Goal: Check status: Check status

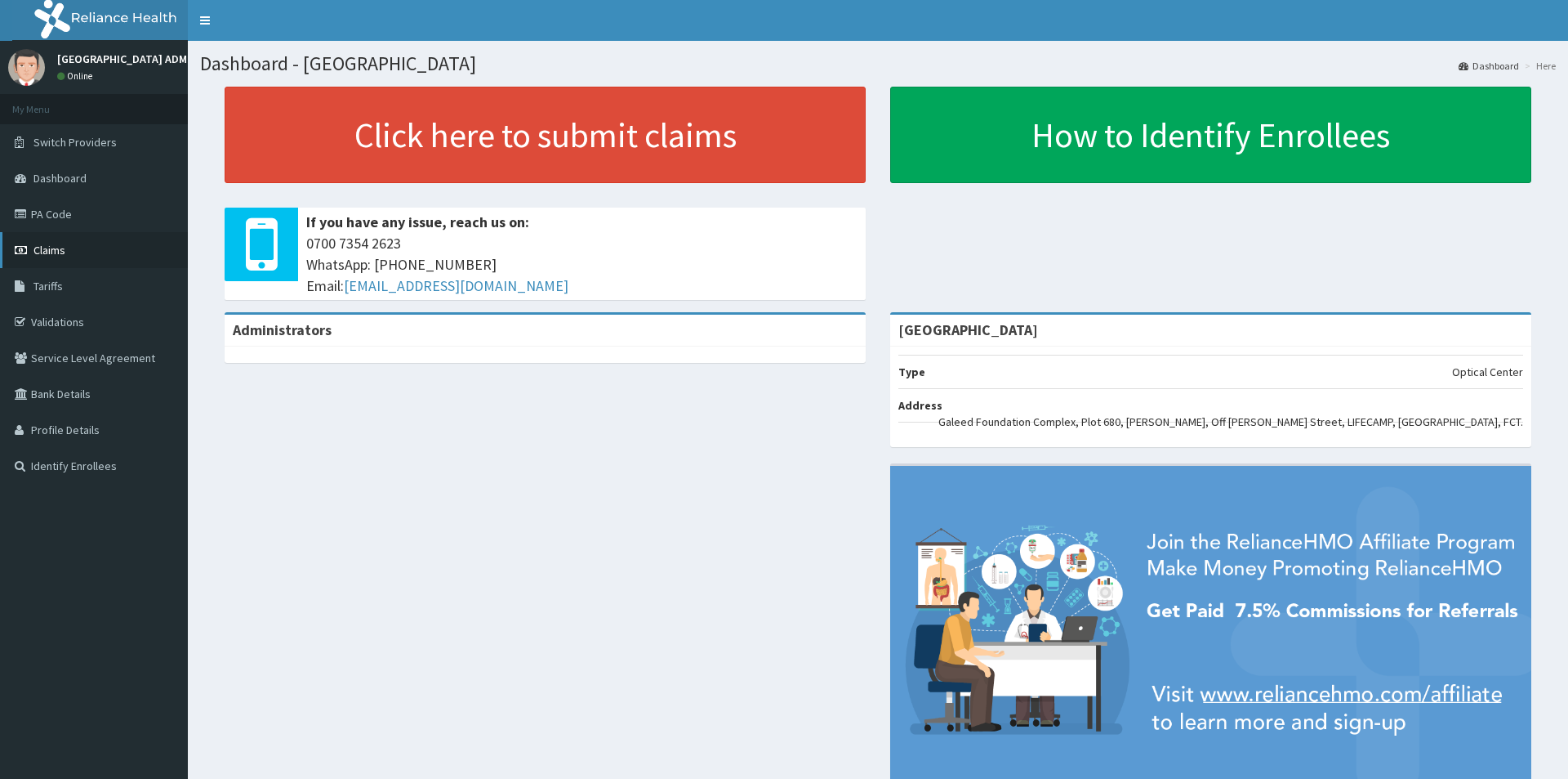
click at [25, 246] on icon at bounding box center [23, 249] width 16 height 11
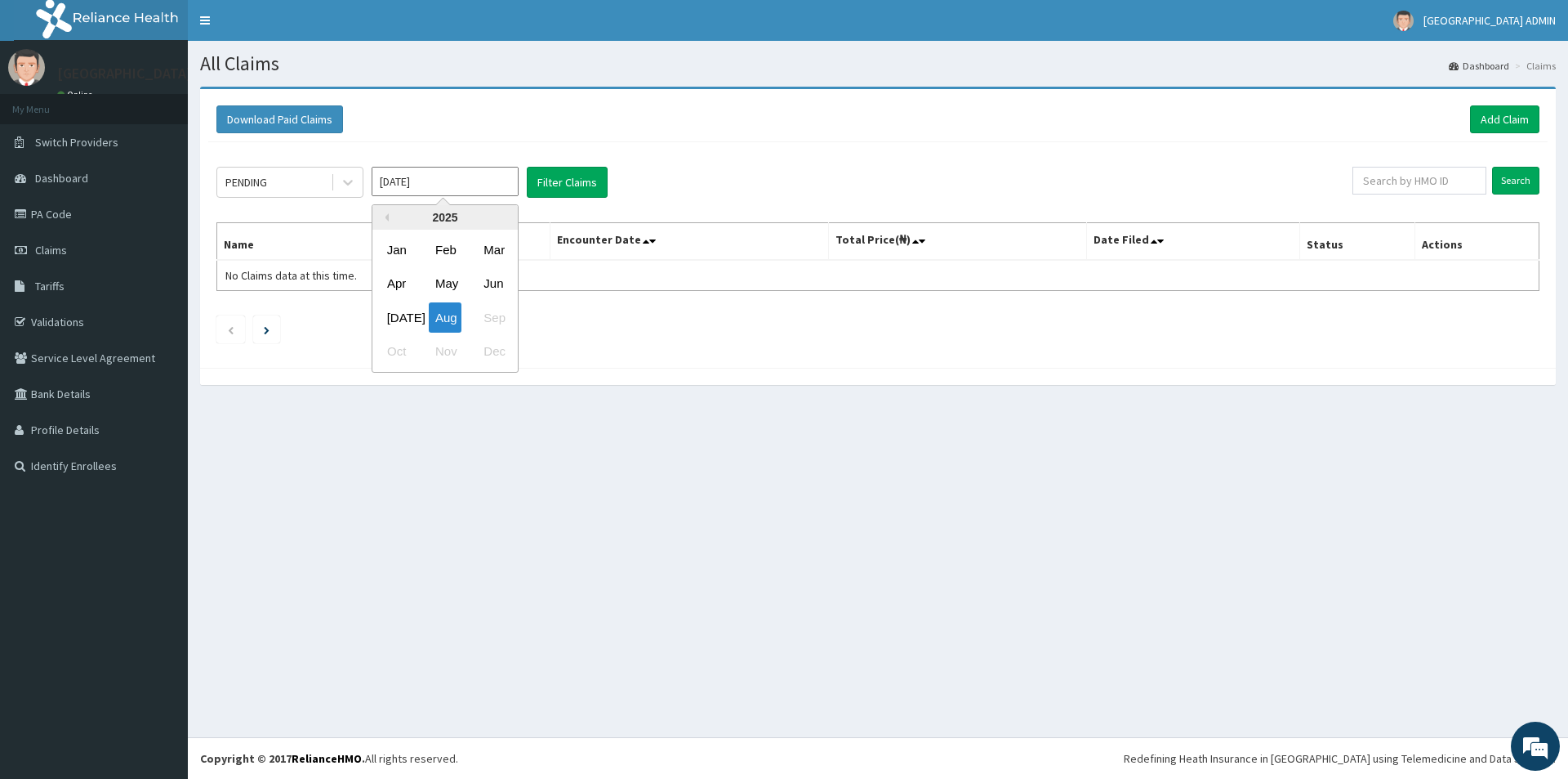
click at [427, 183] on input "[DATE]" at bounding box center [445, 181] width 147 height 30
click at [410, 316] on div "[DATE]" at bounding box center [396, 317] width 33 height 30
type input "[DATE]"
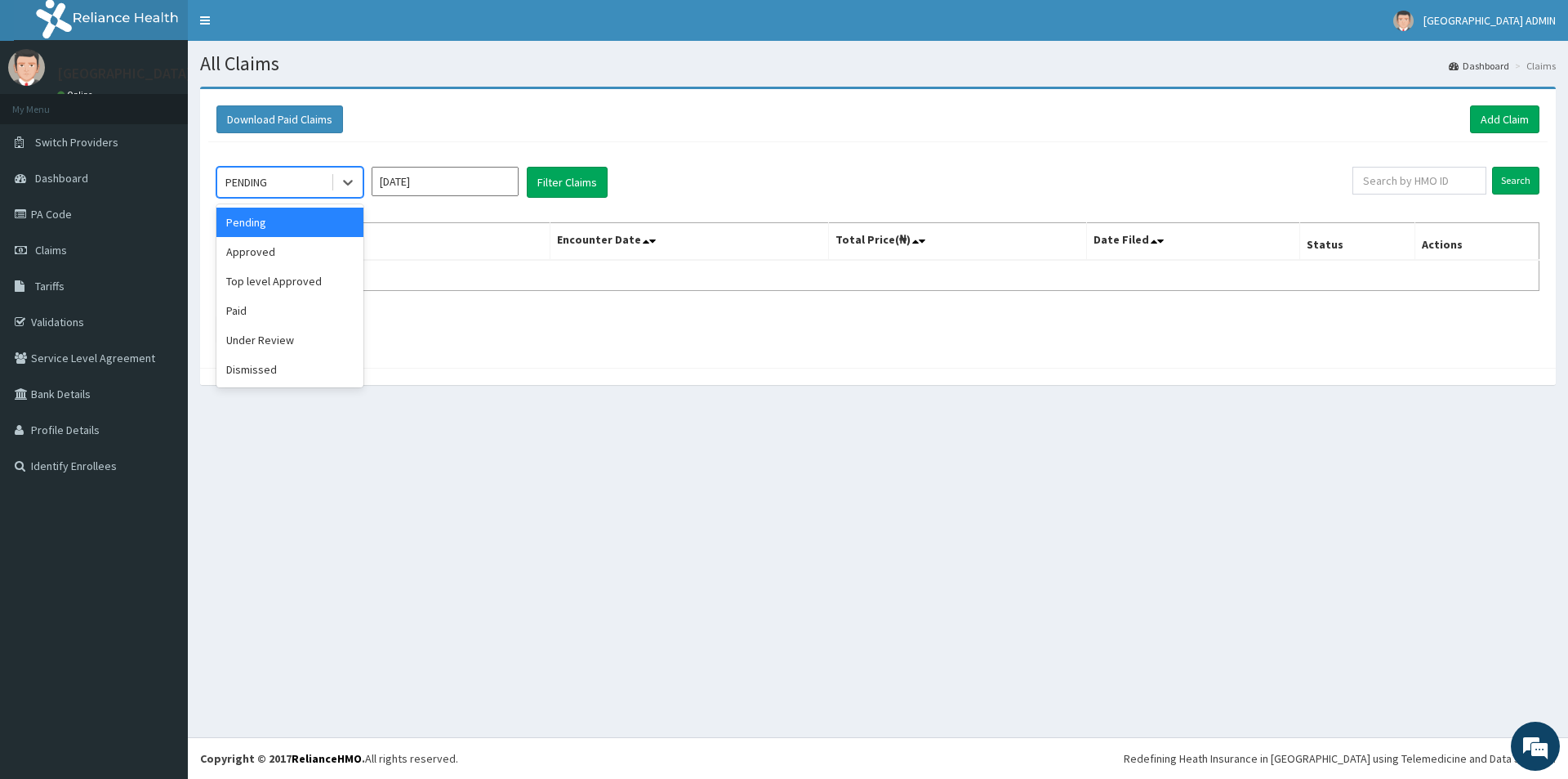
click at [322, 181] on div "PENDING" at bounding box center [274, 182] width 113 height 26
click at [320, 252] on div "Approved" at bounding box center [290, 252] width 147 height 30
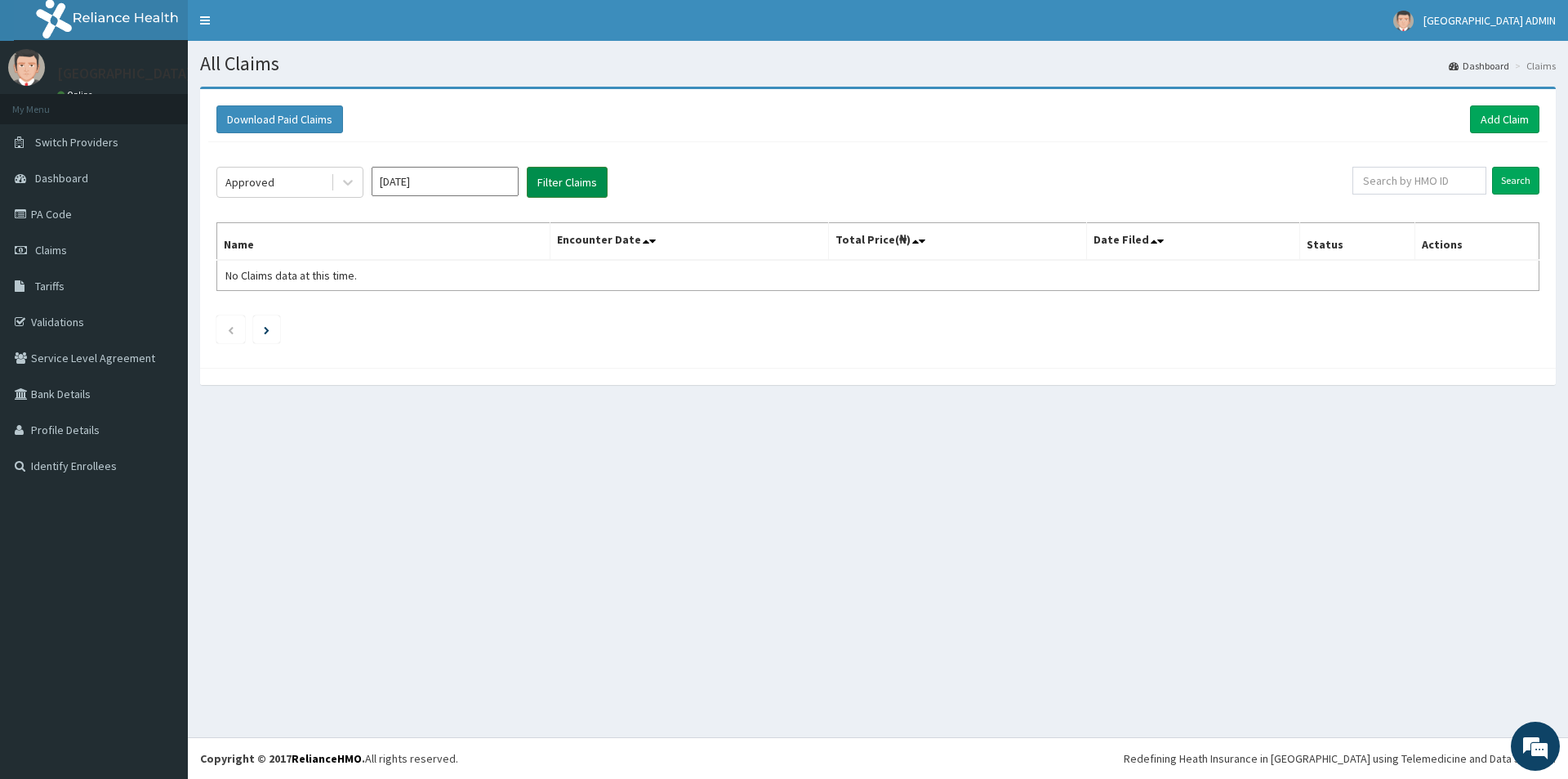
click at [560, 182] on button "Filter Claims" at bounding box center [566, 181] width 81 height 31
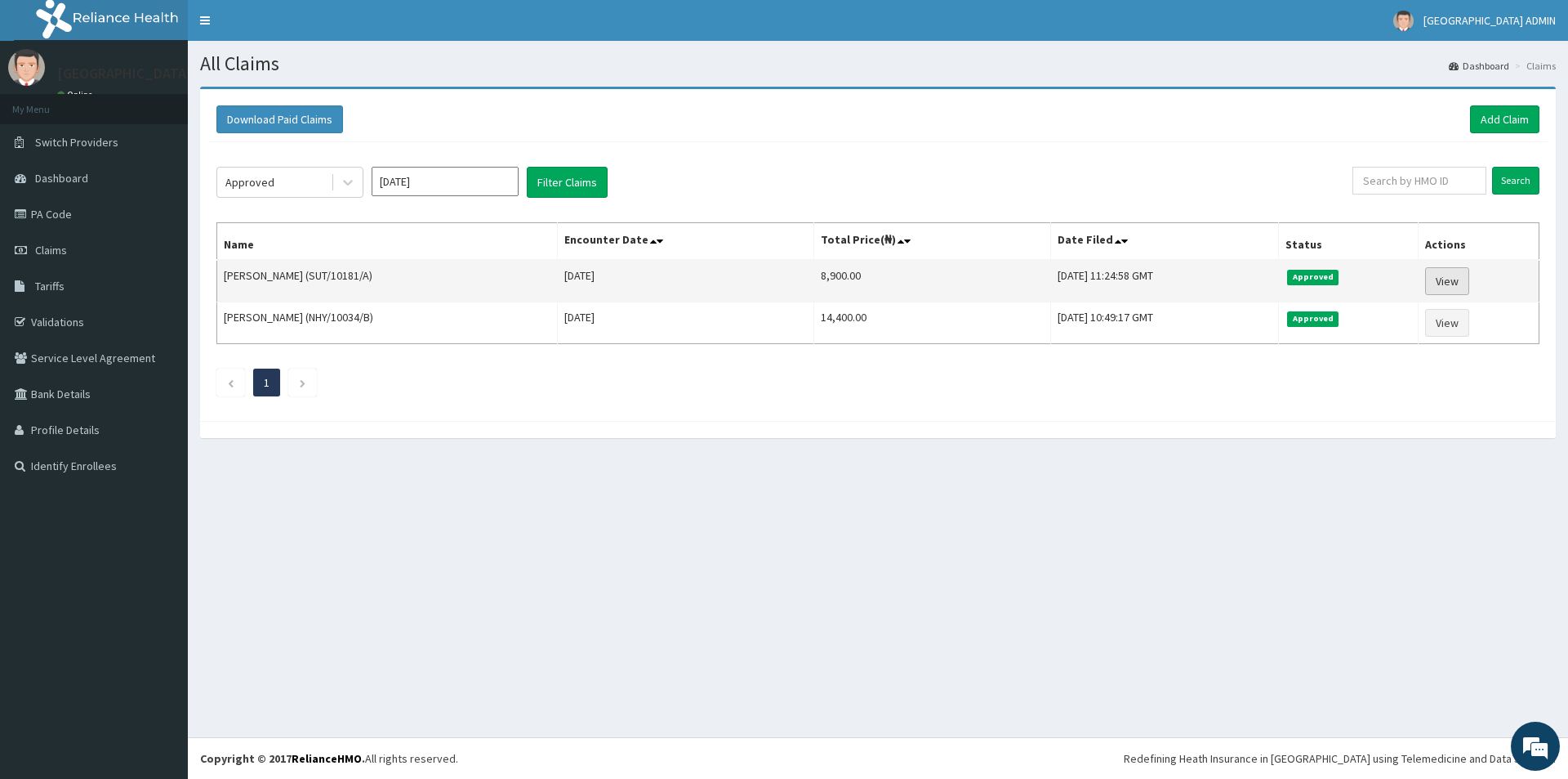
click at [1443, 284] on link "View" at bounding box center [1447, 281] width 44 height 28
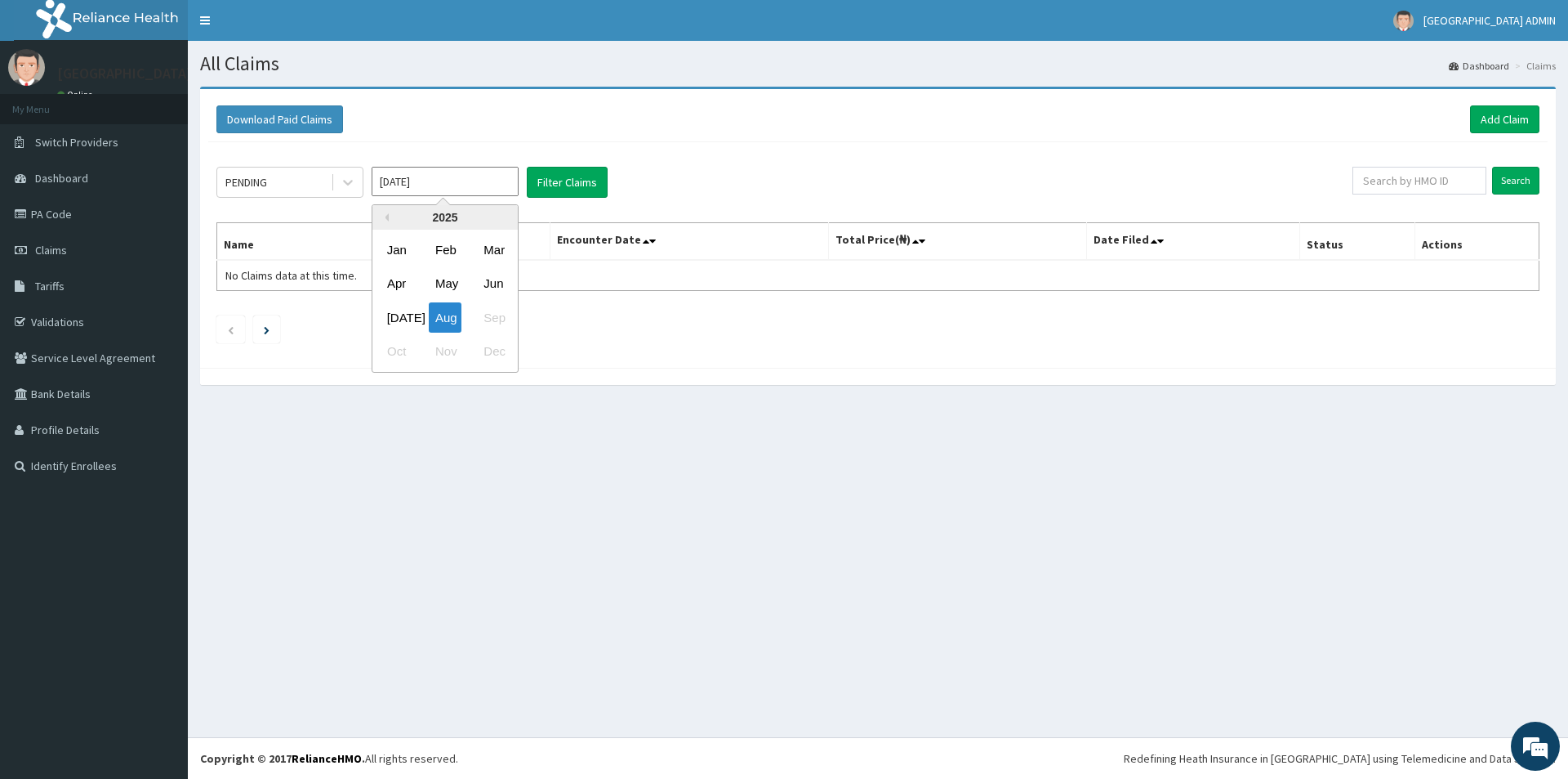
click at [406, 179] on input "[DATE]" at bounding box center [445, 181] width 147 height 30
click at [399, 308] on div "[DATE]" at bounding box center [396, 317] width 33 height 30
click at [553, 179] on button "Filter Claims" at bounding box center [566, 181] width 81 height 31
click at [606, 179] on button "Filter Claims" at bounding box center [566, 181] width 81 height 31
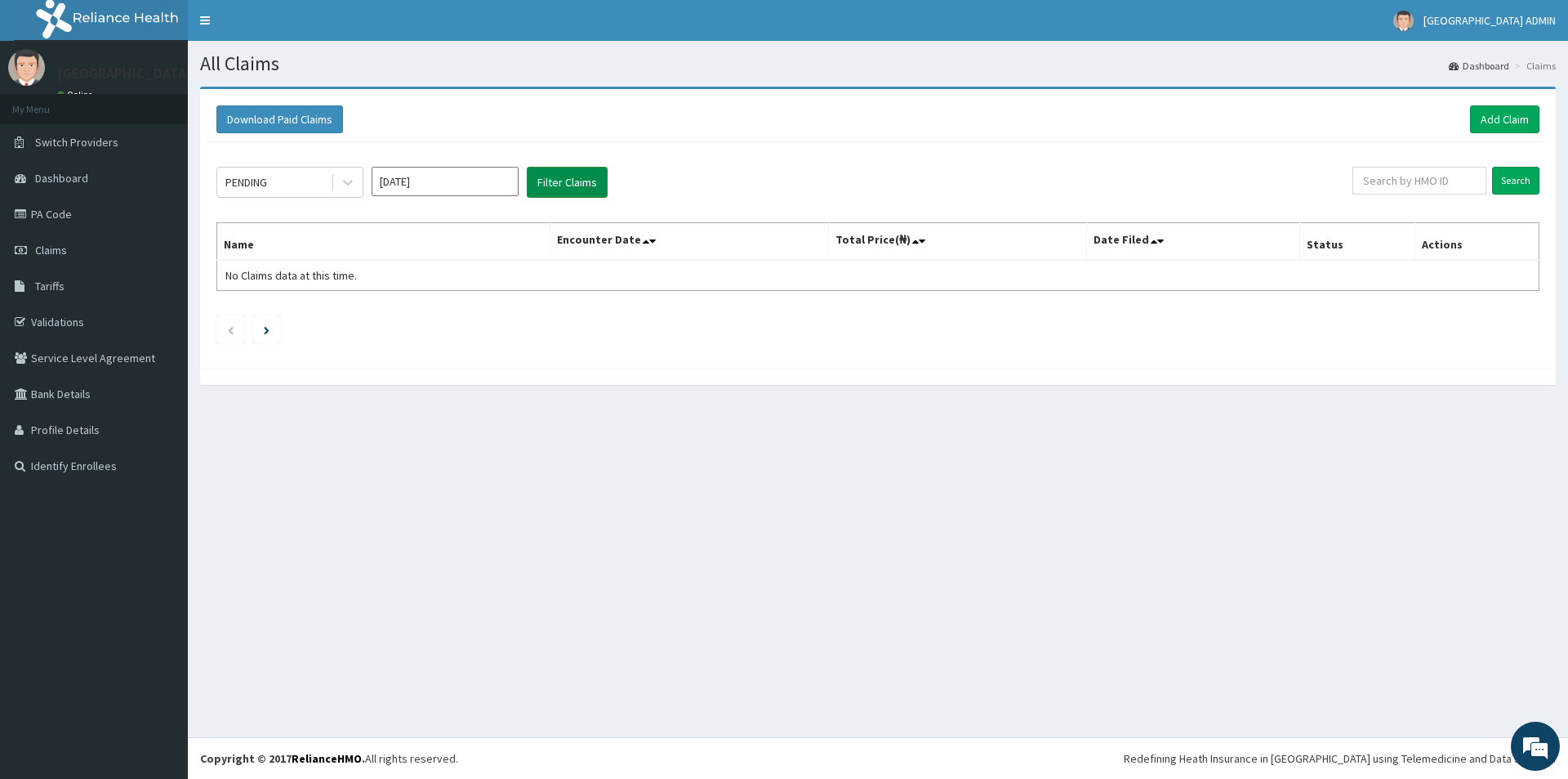
click at [606, 179] on button "Filter Claims" at bounding box center [566, 181] width 81 height 31
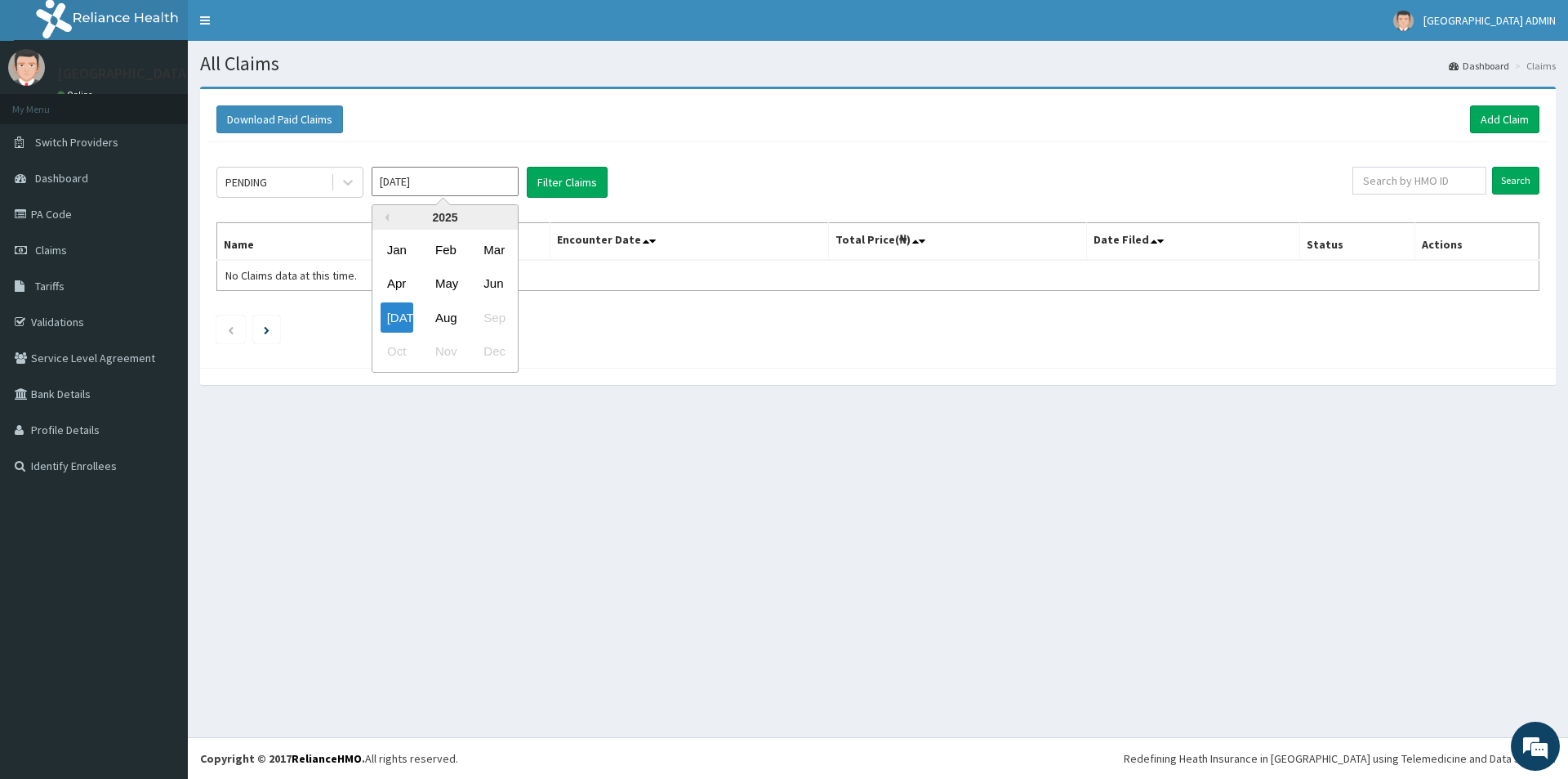
click at [419, 175] on input "[DATE]" at bounding box center [445, 181] width 147 height 30
click at [452, 303] on div "Aug" at bounding box center [445, 317] width 33 height 30
click at [537, 185] on button "Filter Claims" at bounding box center [566, 181] width 81 height 31
click at [271, 328] on li at bounding box center [266, 330] width 27 height 28
click at [525, 444] on div "All Claims Dashboard Claims Download Paid Claims Add Claim × Note you can only …" at bounding box center [878, 389] width 1380 height 696
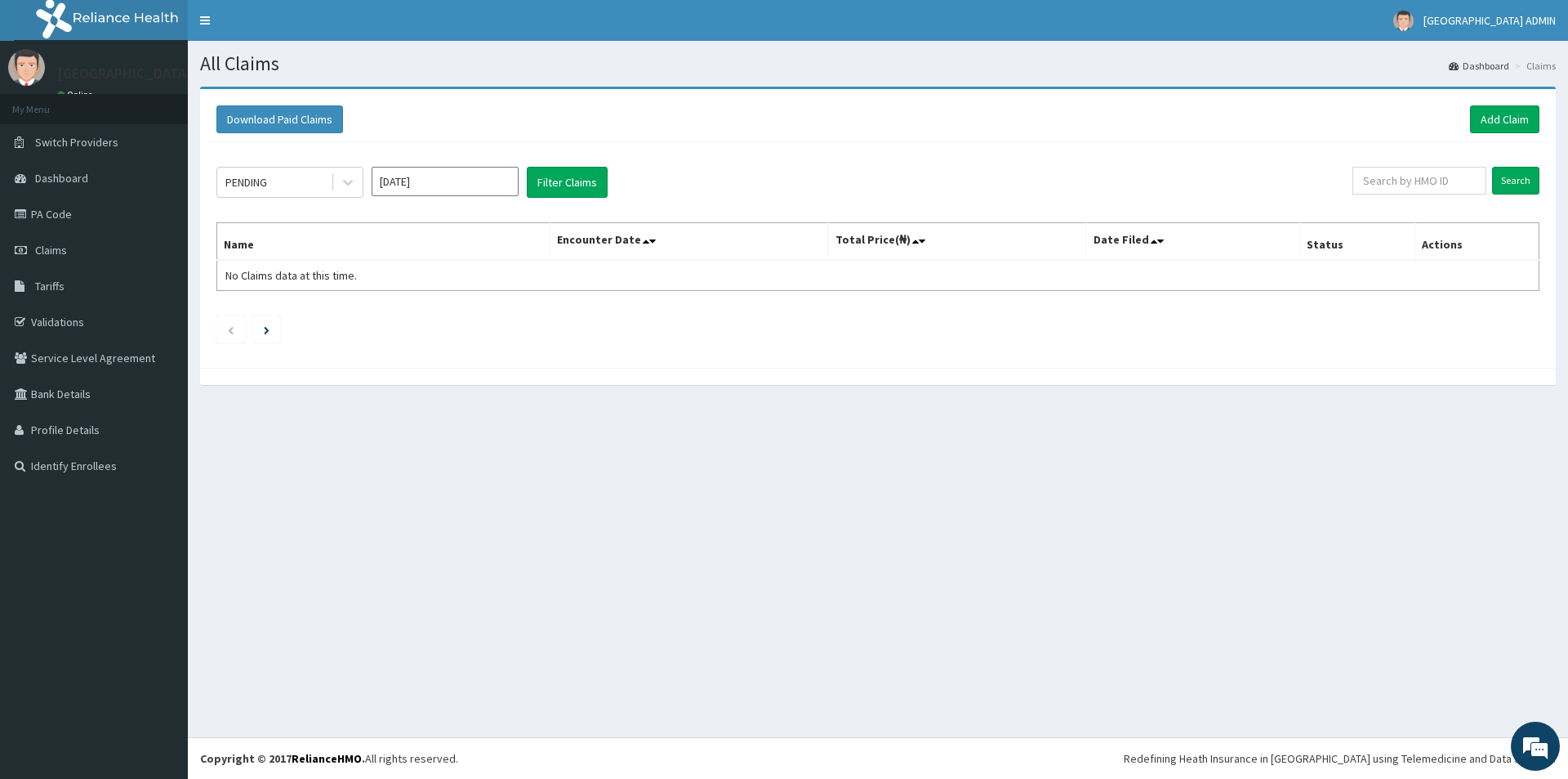
drag, startPoint x: 473, startPoint y: 683, endPoint x: 388, endPoint y: 643, distance: 93.9
click at [470, 683] on div "All Claims Dashboard Claims Download Paid Claims Add Claim × Note you can only …" at bounding box center [878, 389] width 1380 height 696
click at [569, 188] on button "Filter Claims" at bounding box center [566, 181] width 81 height 31
click at [575, 172] on button "Filter Claims" at bounding box center [566, 181] width 81 height 31
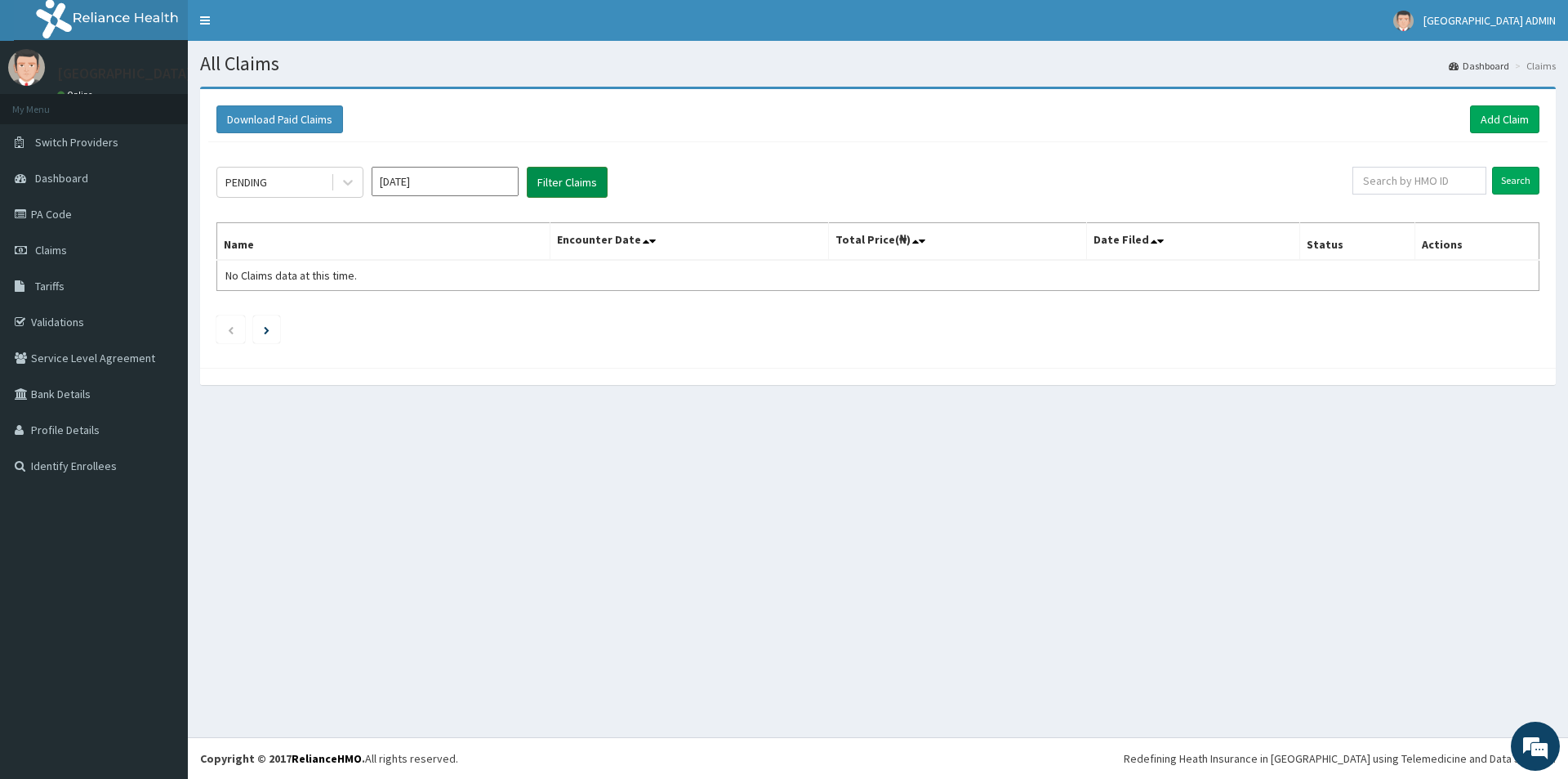
click at [575, 172] on button "Filter Claims" at bounding box center [566, 181] width 81 height 31
click at [246, 178] on div "PENDING" at bounding box center [246, 182] width 42 height 16
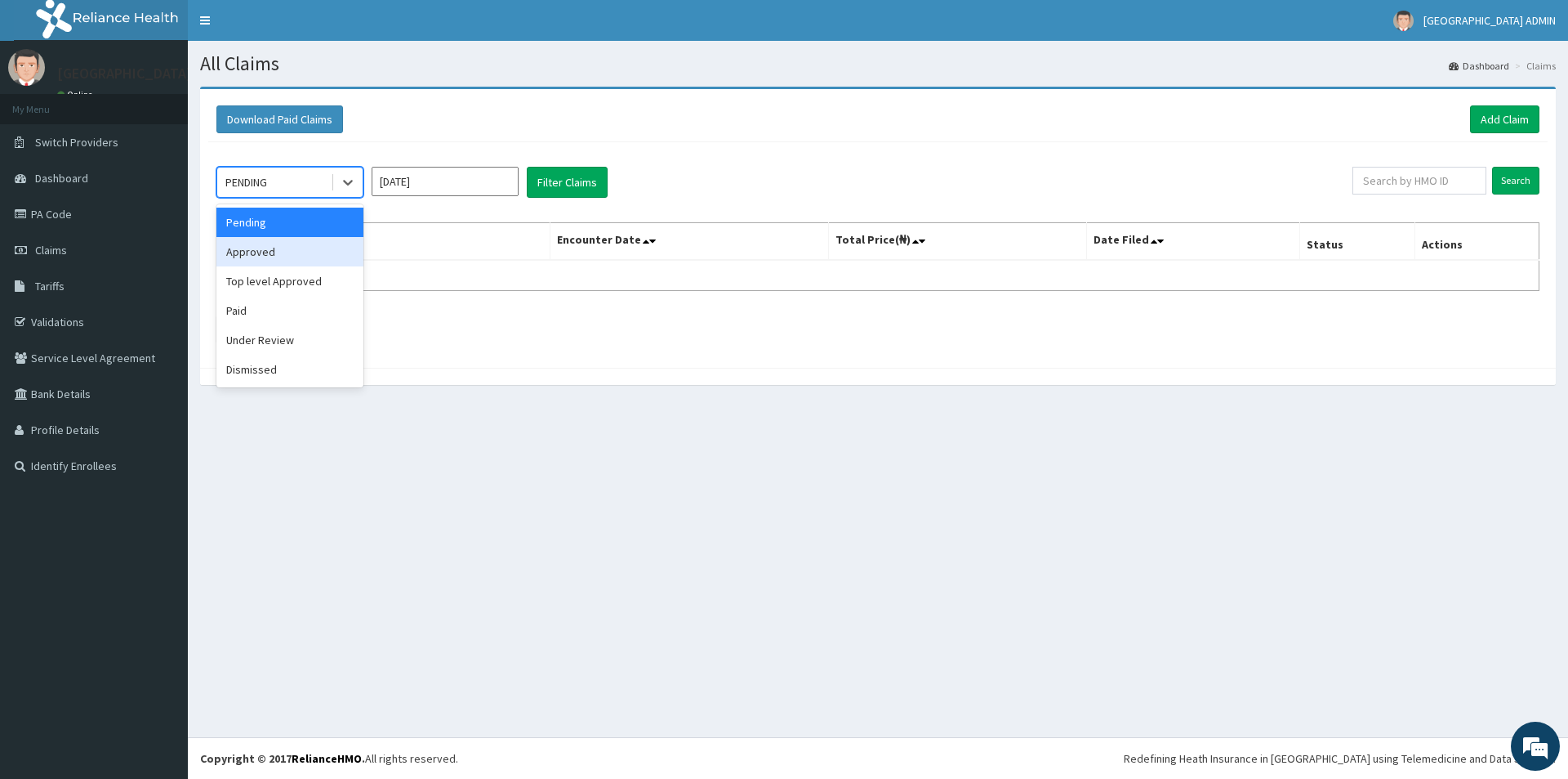
click at [270, 246] on div "Approved" at bounding box center [290, 252] width 147 height 30
click at [420, 182] on input "[DATE]" at bounding box center [445, 181] width 147 height 30
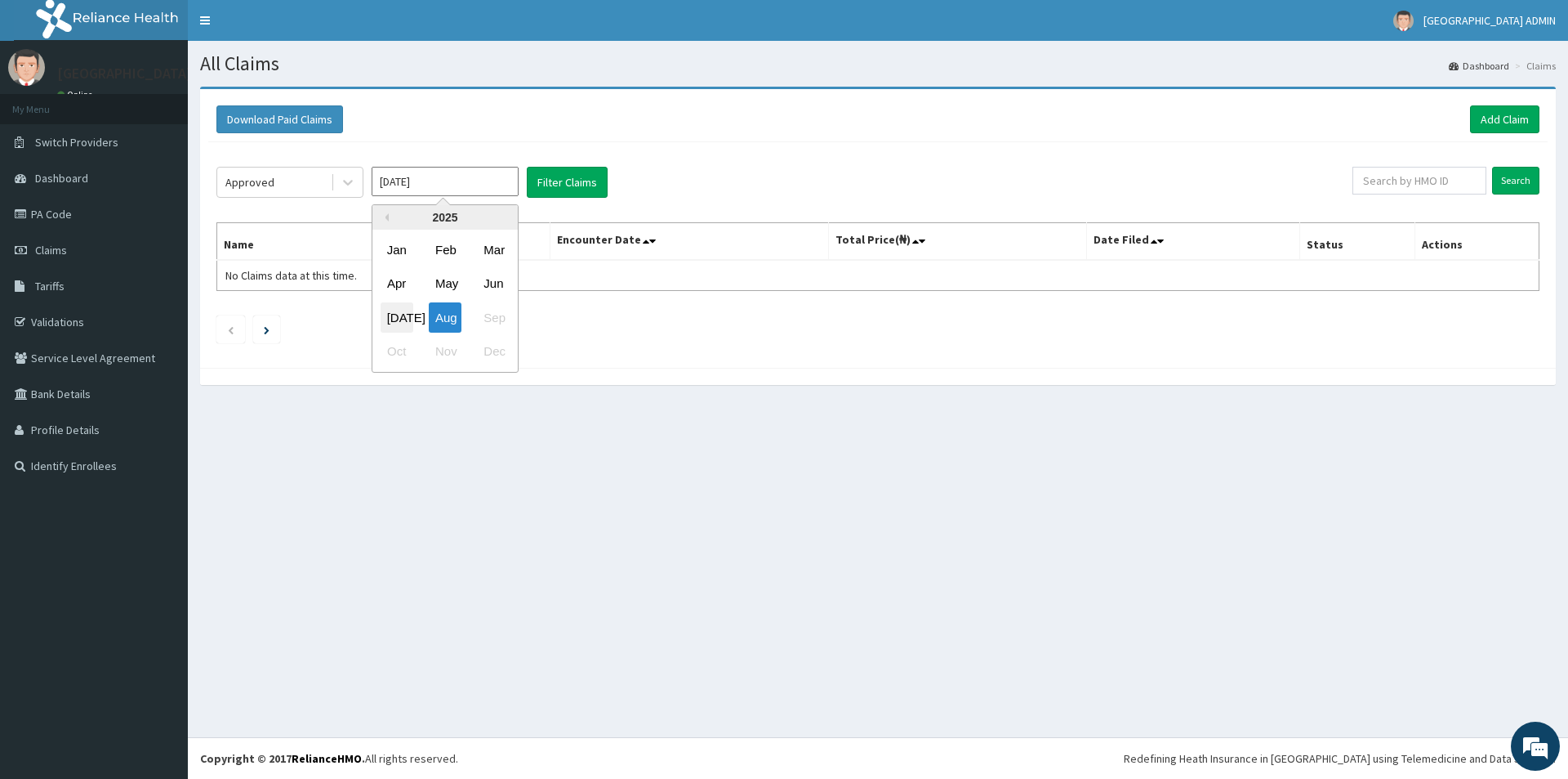
click at [401, 307] on div "[DATE]" at bounding box center [396, 317] width 33 height 30
type input "[DATE]"
click at [560, 181] on button "Filter Claims" at bounding box center [566, 181] width 81 height 31
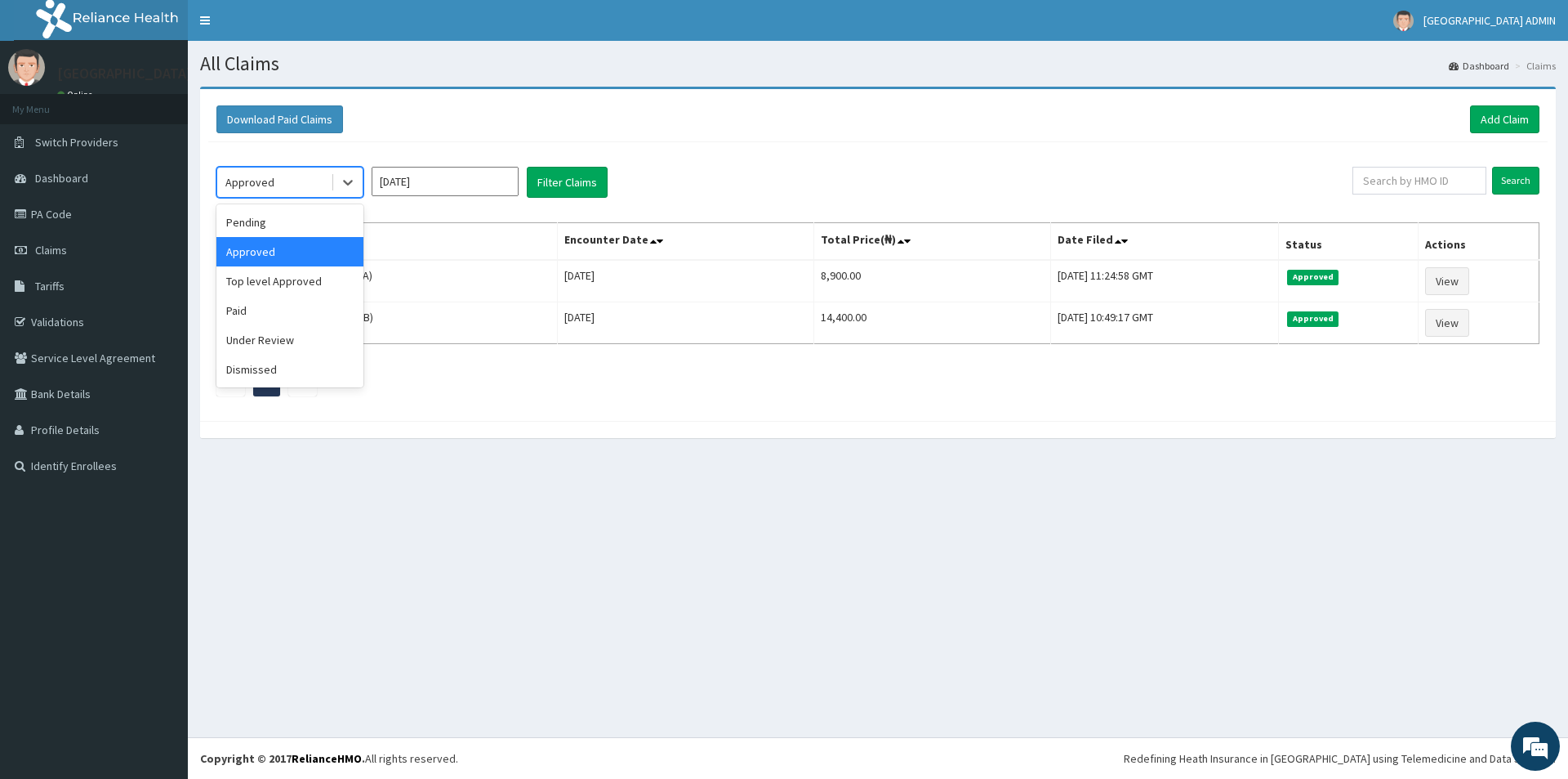
click at [238, 176] on div "Approved" at bounding box center [249, 182] width 49 height 16
click at [243, 224] on div "Pending" at bounding box center [290, 222] width 147 height 30
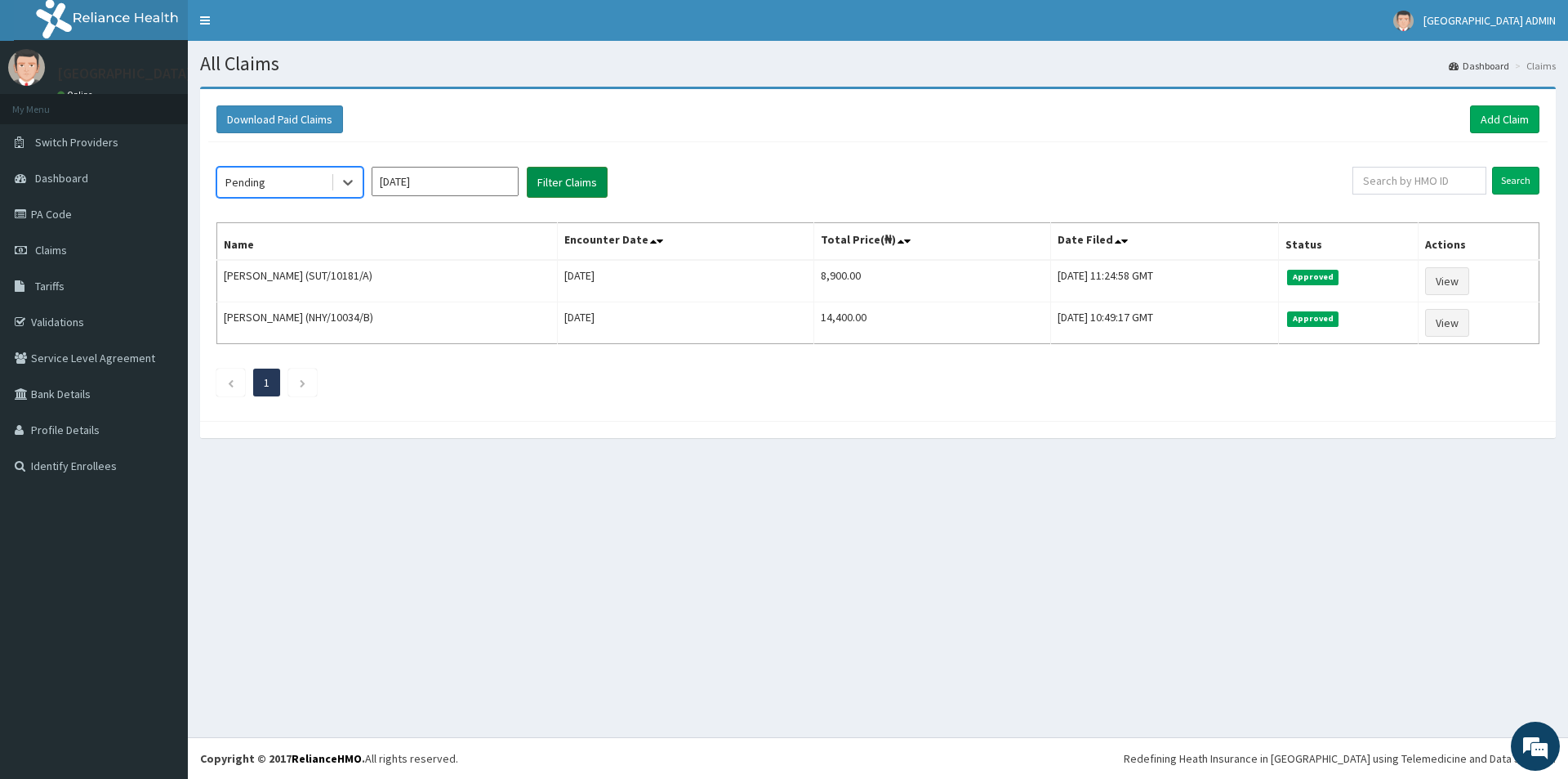
click at [548, 191] on button "Filter Claims" at bounding box center [566, 181] width 81 height 31
